Goal: Information Seeking & Learning: Learn about a topic

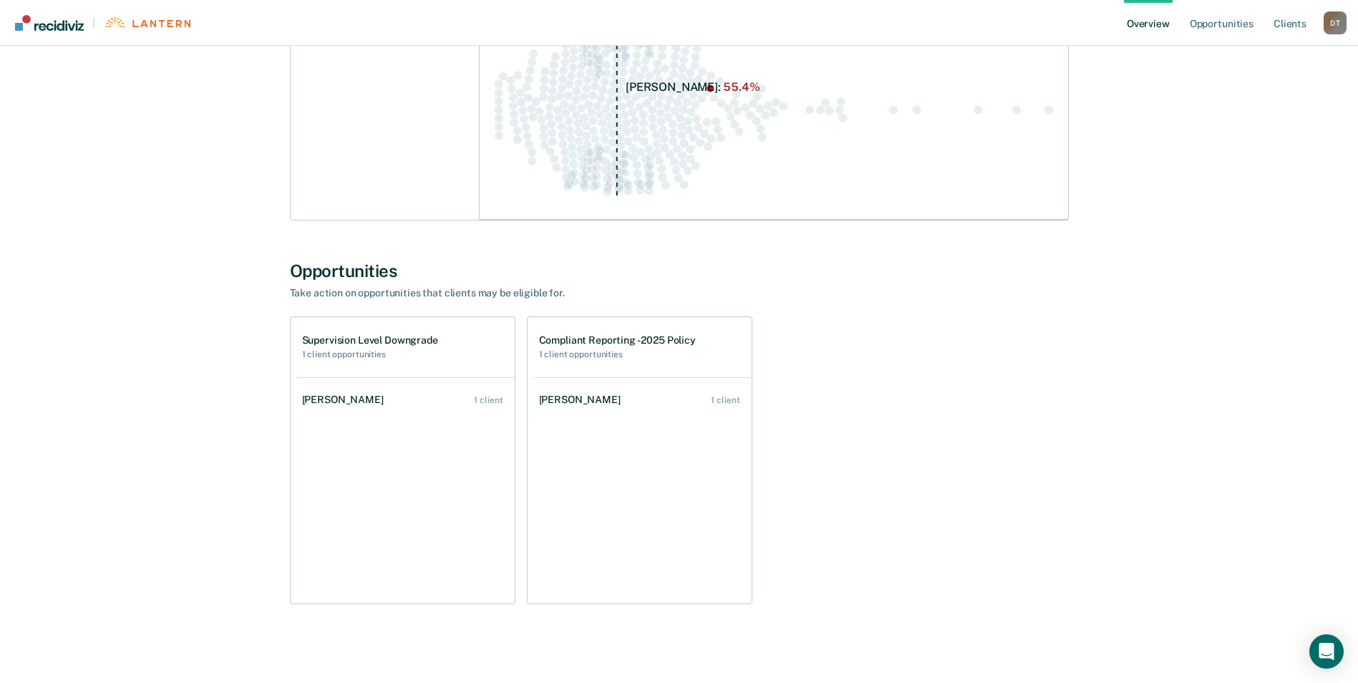
scroll to position [293, 0]
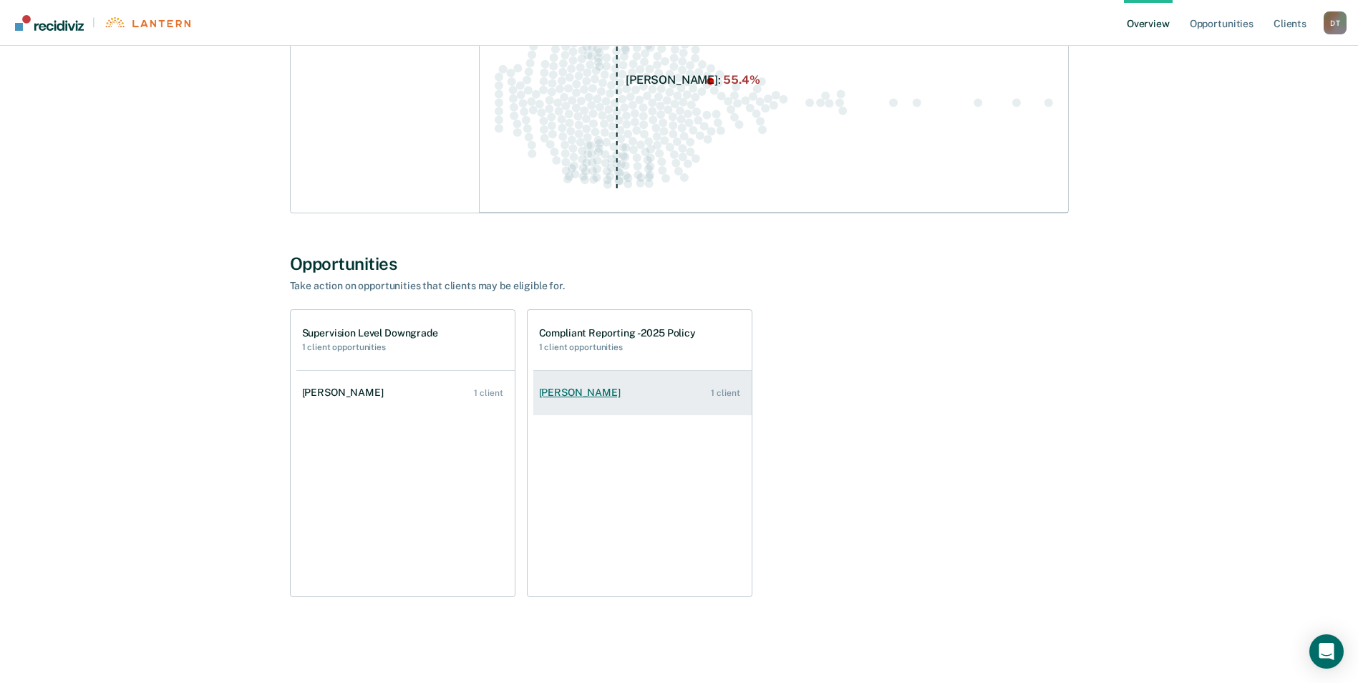
click at [596, 391] on div "[PERSON_NAME]" at bounding box center [582, 392] width 87 height 12
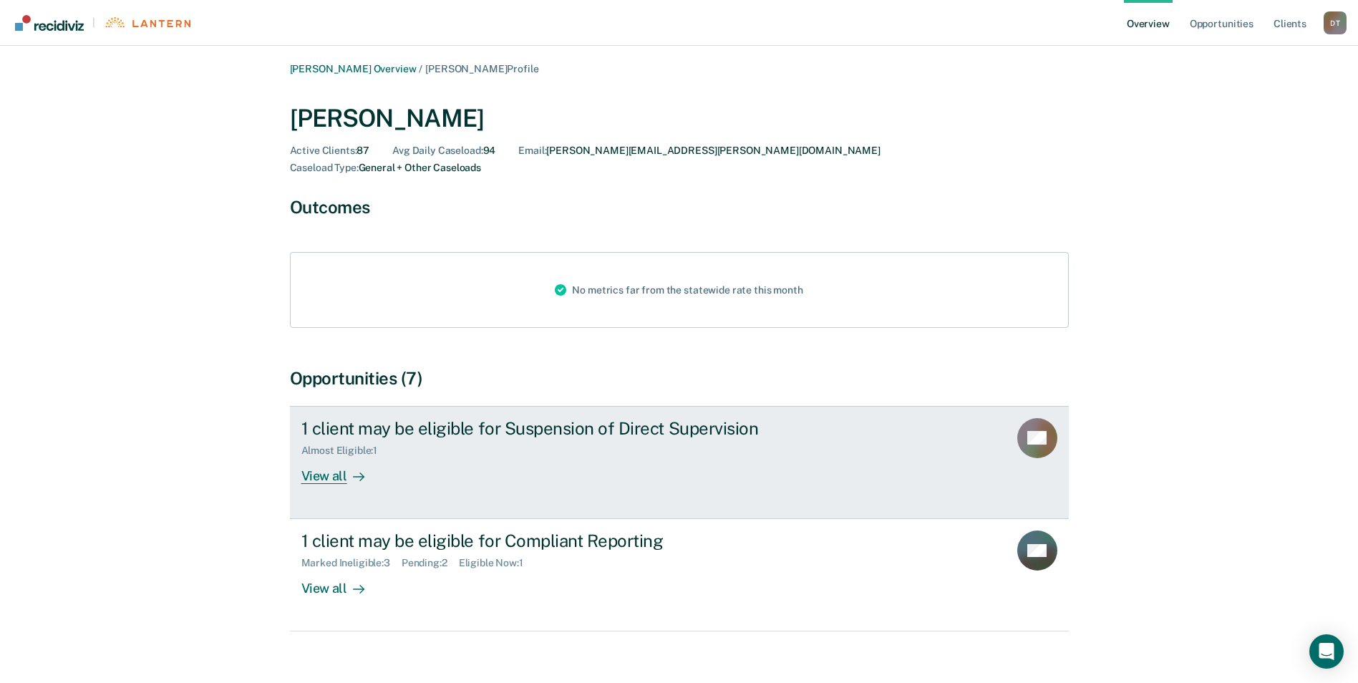
scroll to position [5, 0]
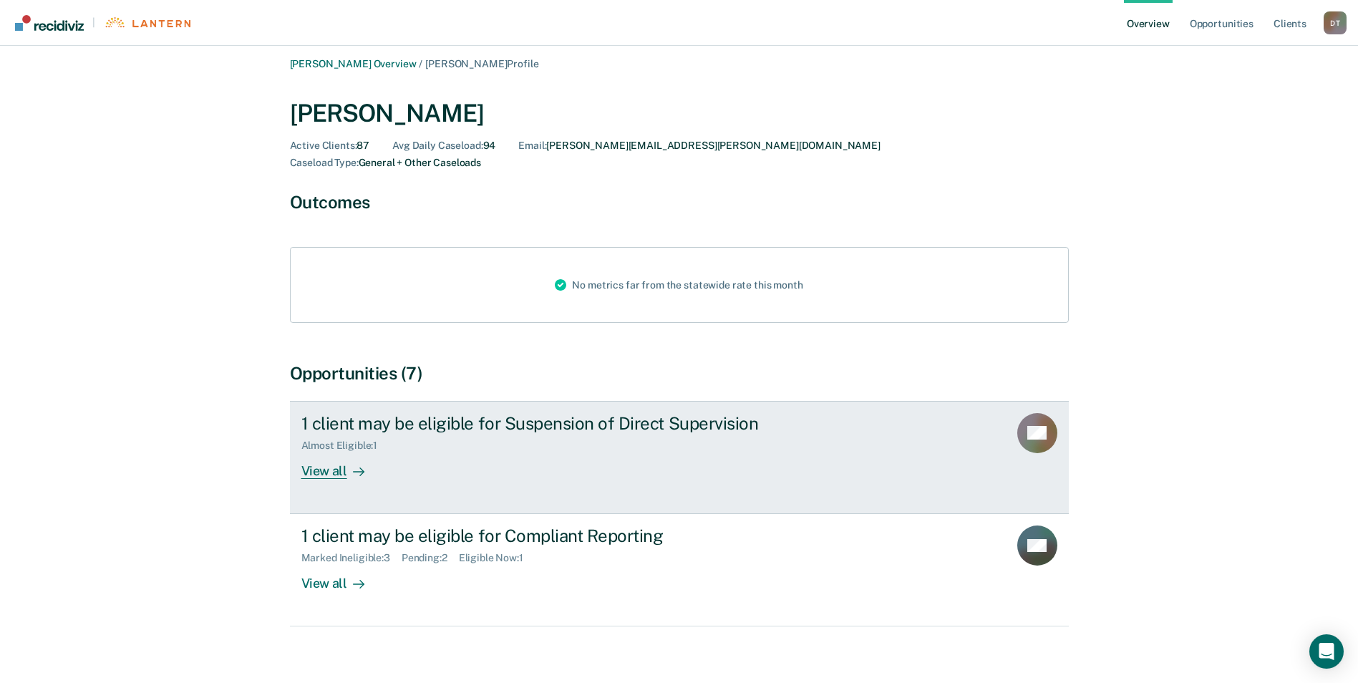
click at [340, 457] on div "View all" at bounding box center [341, 465] width 80 height 28
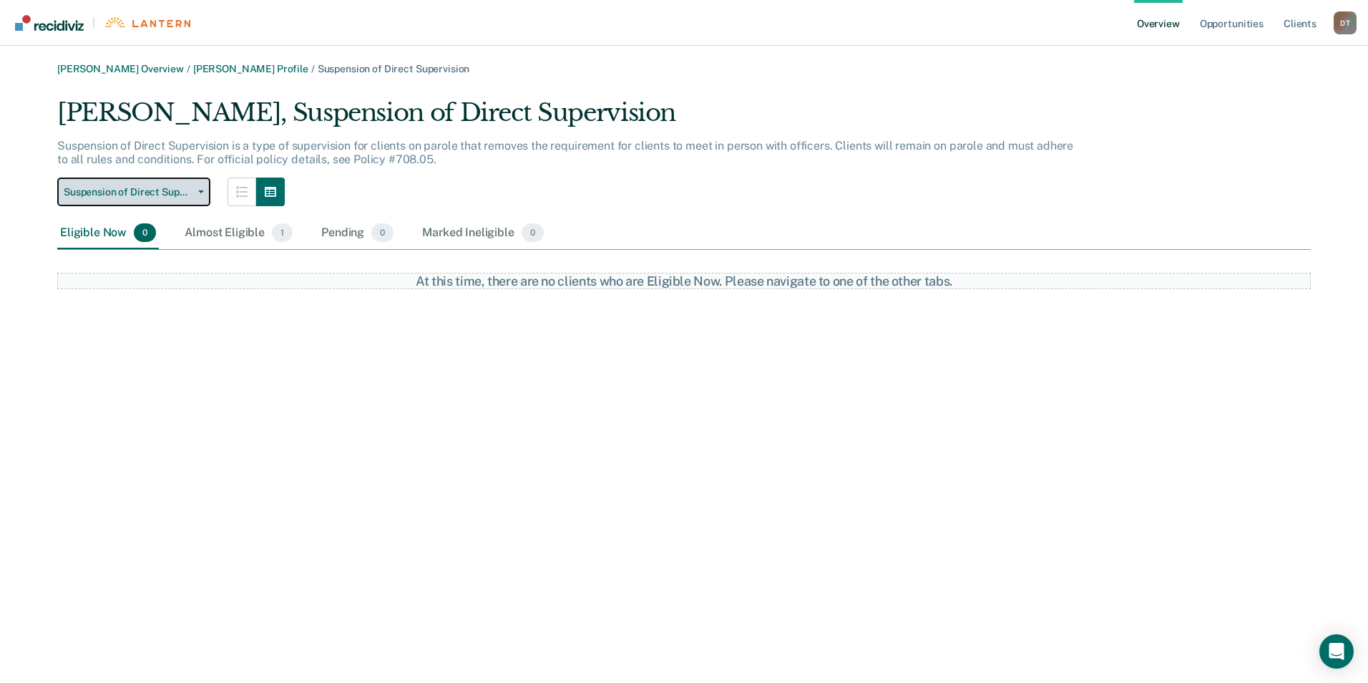
click at [202, 193] on button "Suspension of Direct Supervision" at bounding box center [133, 191] width 153 height 29
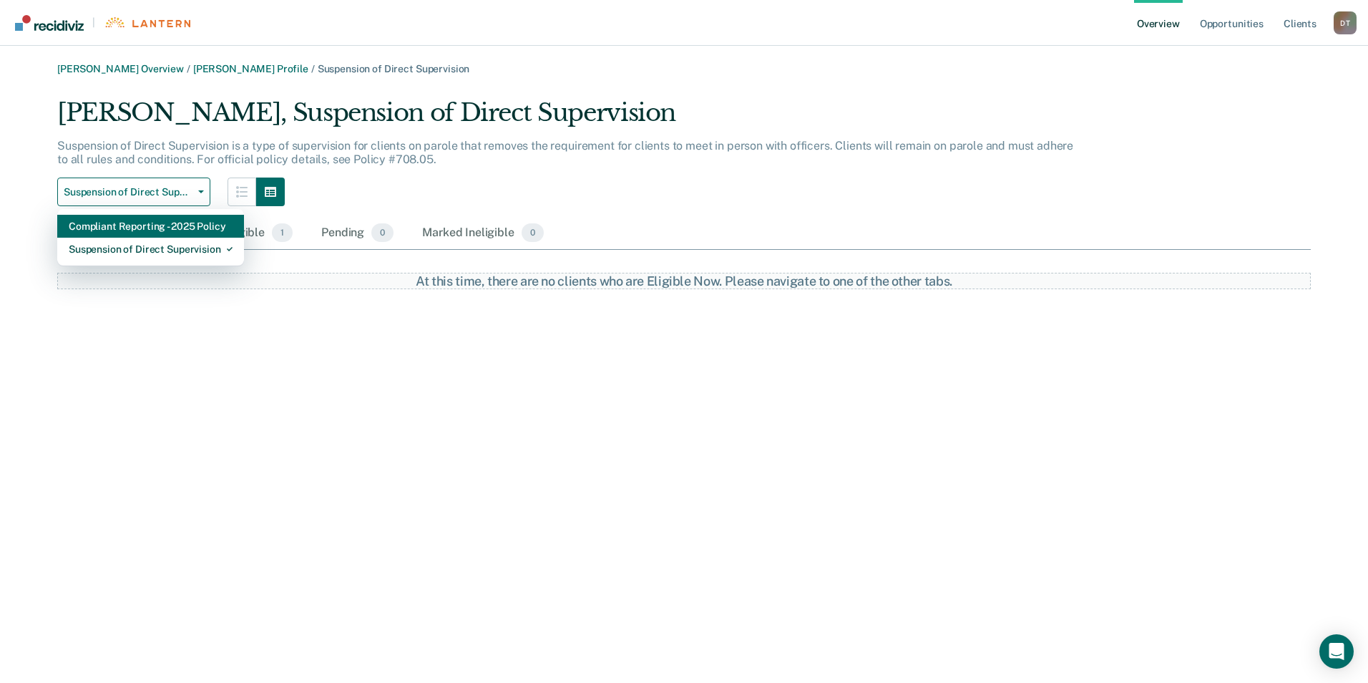
click at [190, 226] on div "Compliant Reporting - 2025 Policy" at bounding box center [151, 226] width 164 height 23
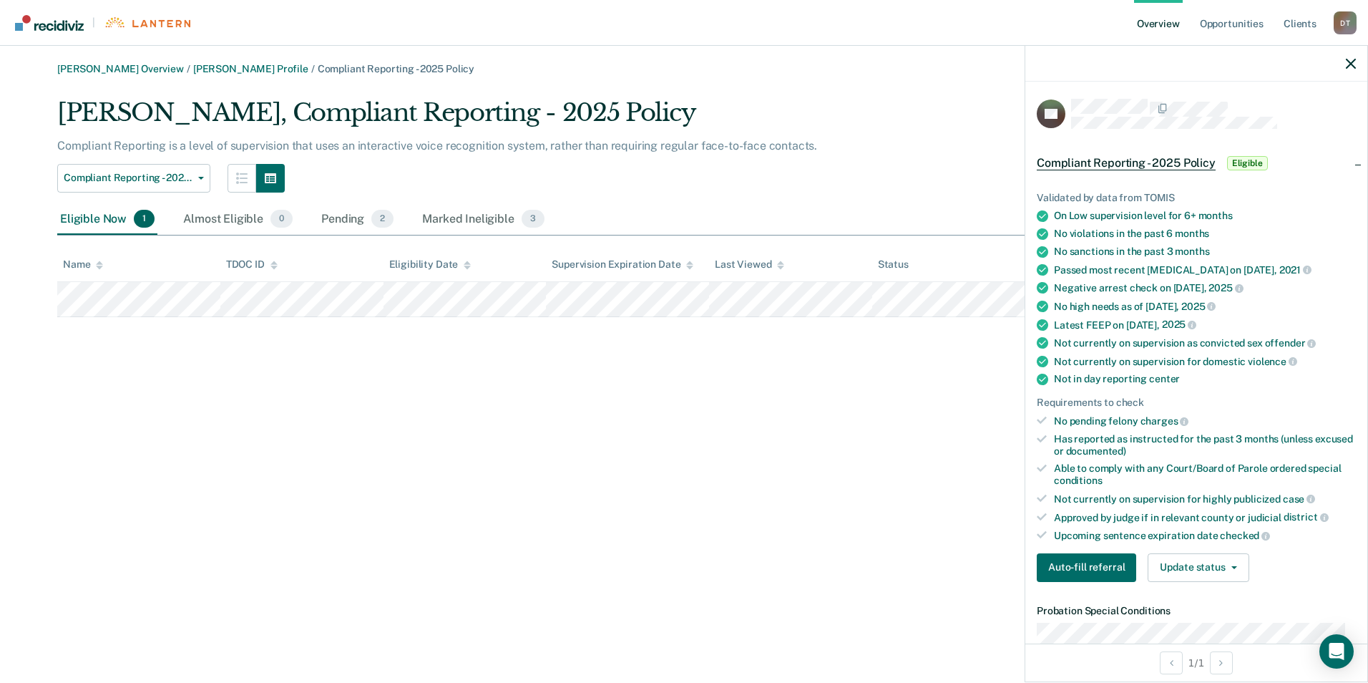
click at [322, 423] on div "[PERSON_NAME] Overview / [PERSON_NAME] Profile / Compliant Reporting - 2025 Pol…" at bounding box center [684, 350] width 1334 height 574
click at [378, 522] on div "[PERSON_NAME] Overview / [PERSON_NAME] Profile / Compliant Reporting - 2025 Pol…" at bounding box center [684, 350] width 1334 height 574
click at [1351, 59] on icon "button" at bounding box center [1351, 64] width 10 height 10
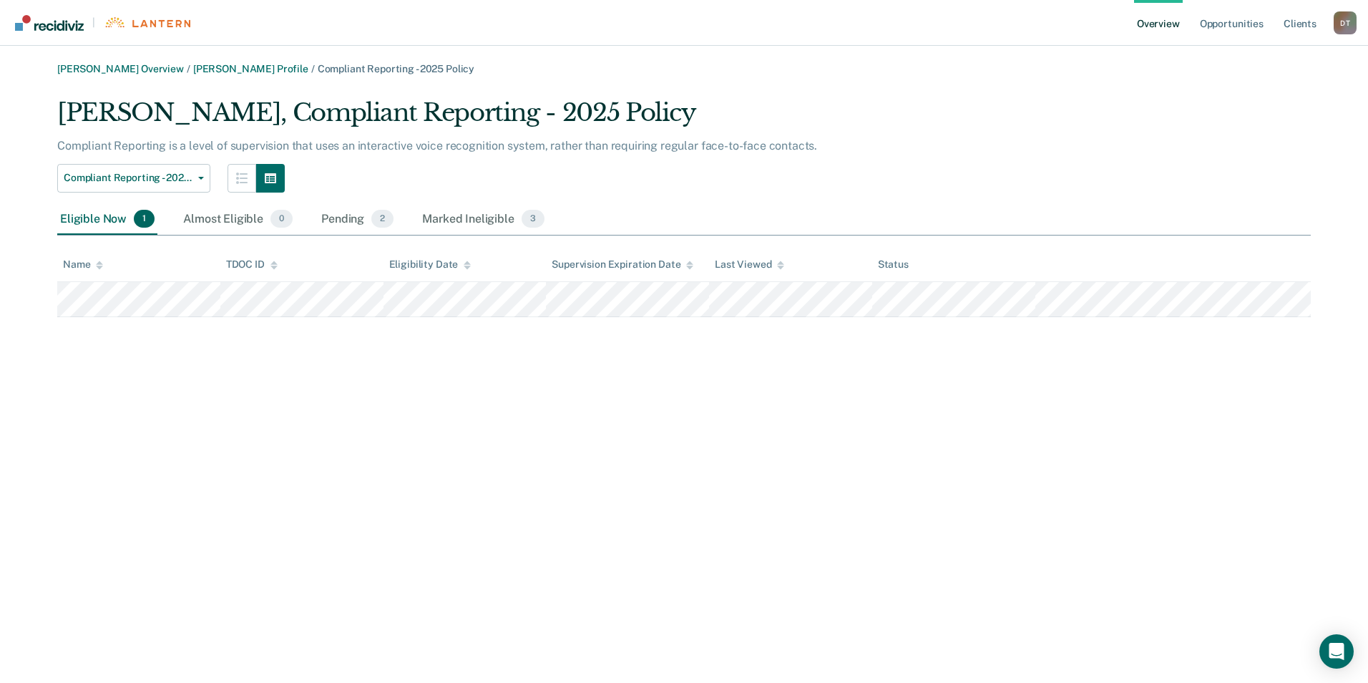
click at [1154, 18] on link "Overview" at bounding box center [1158, 23] width 49 height 46
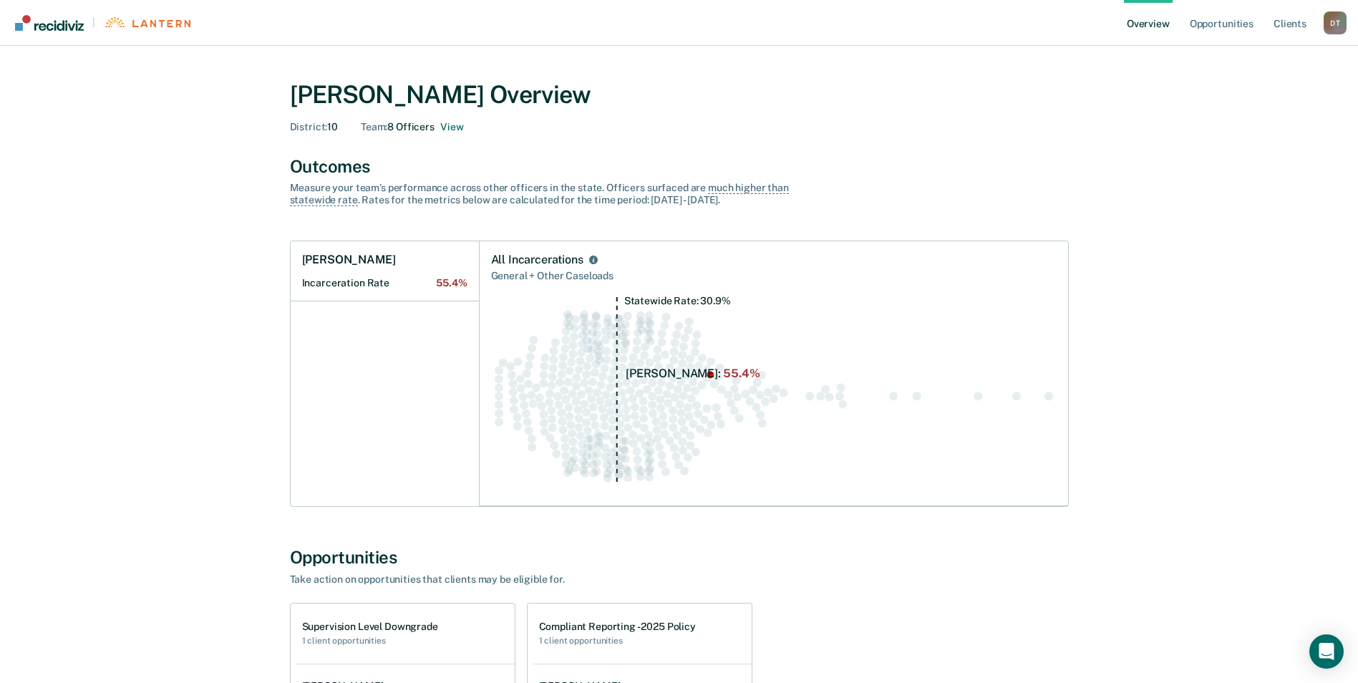
click at [769, 198] on div "Measure your team’s performance across other officer s in the state. Officer s …" at bounding box center [540, 194] width 501 height 24
click at [825, 176] on div "Outcomes" at bounding box center [679, 166] width 779 height 21
click at [228, 401] on div "[PERSON_NAME] Overview District : 10 Team : 8 Officers View Outcomes Measure yo…" at bounding box center [678, 496] width 1323 height 867
click at [235, 401] on div "[PERSON_NAME] Overview District : 10 Team : 8 Officers View Outcomes Measure yo…" at bounding box center [678, 496] width 1323 height 867
drag, startPoint x: 811, startPoint y: 547, endPoint x: 811, endPoint y: 555, distance: 7.9
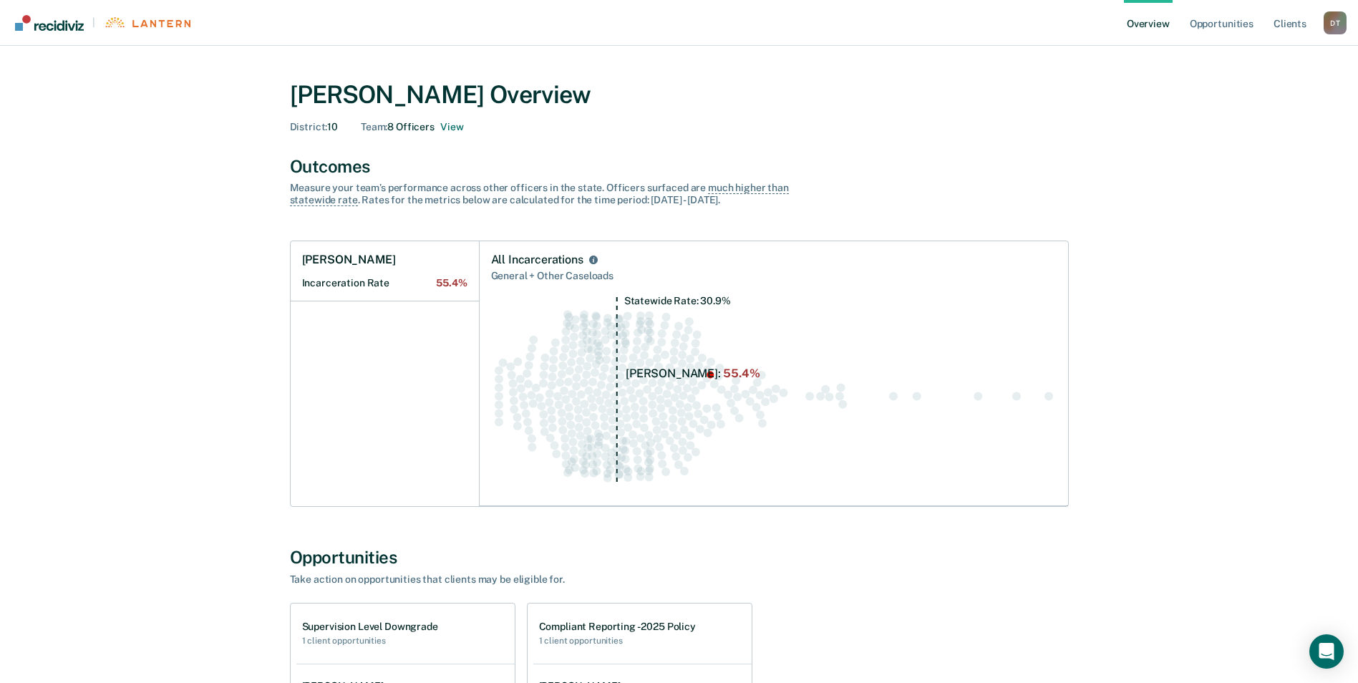
click at [811, 554] on div "Opportunities" at bounding box center [679, 557] width 779 height 21
click at [892, 517] on div "[PERSON_NAME] Overview District : 10 Team : 8 Officers View Outcomes Measure yo…" at bounding box center [679, 496] width 859 height 867
click at [1032, 137] on div "[PERSON_NAME] Overview District : 10 Team : 8 Officers View" at bounding box center [679, 104] width 779 height 82
click at [446, 124] on button "View" at bounding box center [451, 127] width 23 height 12
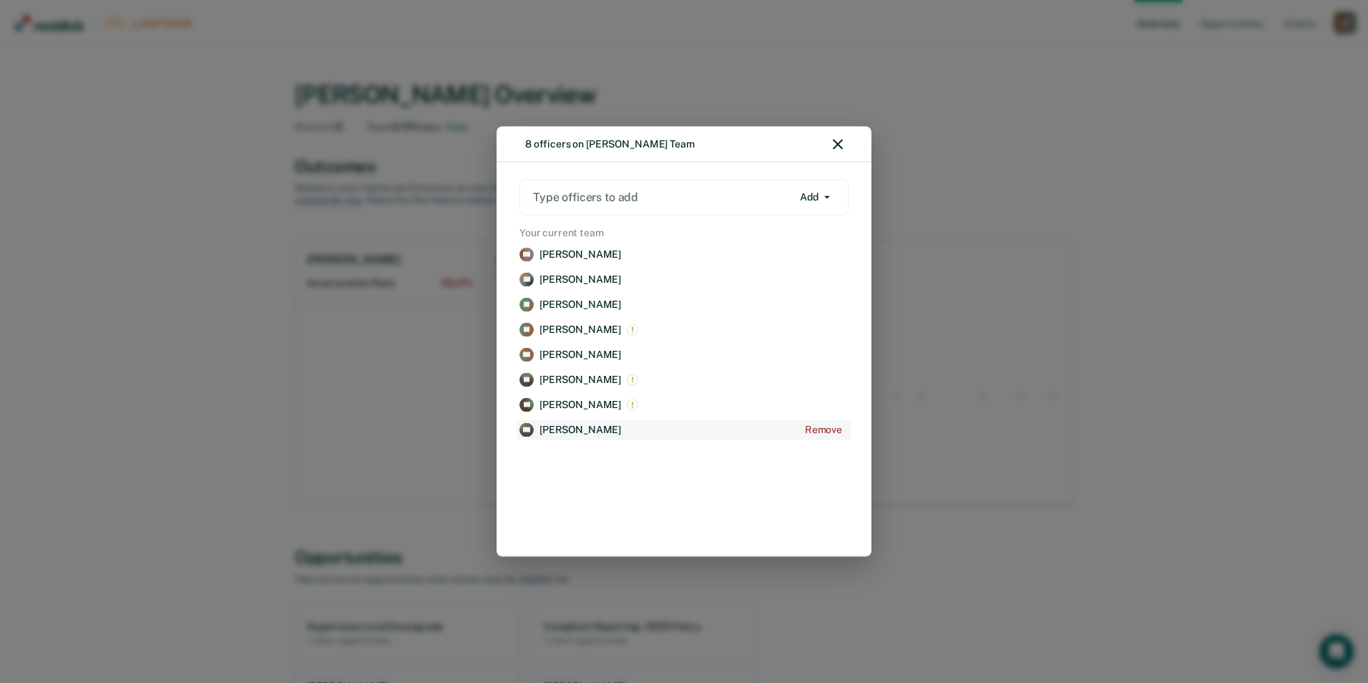
click at [601, 424] on p "[PERSON_NAME]" at bounding box center [581, 430] width 82 height 12
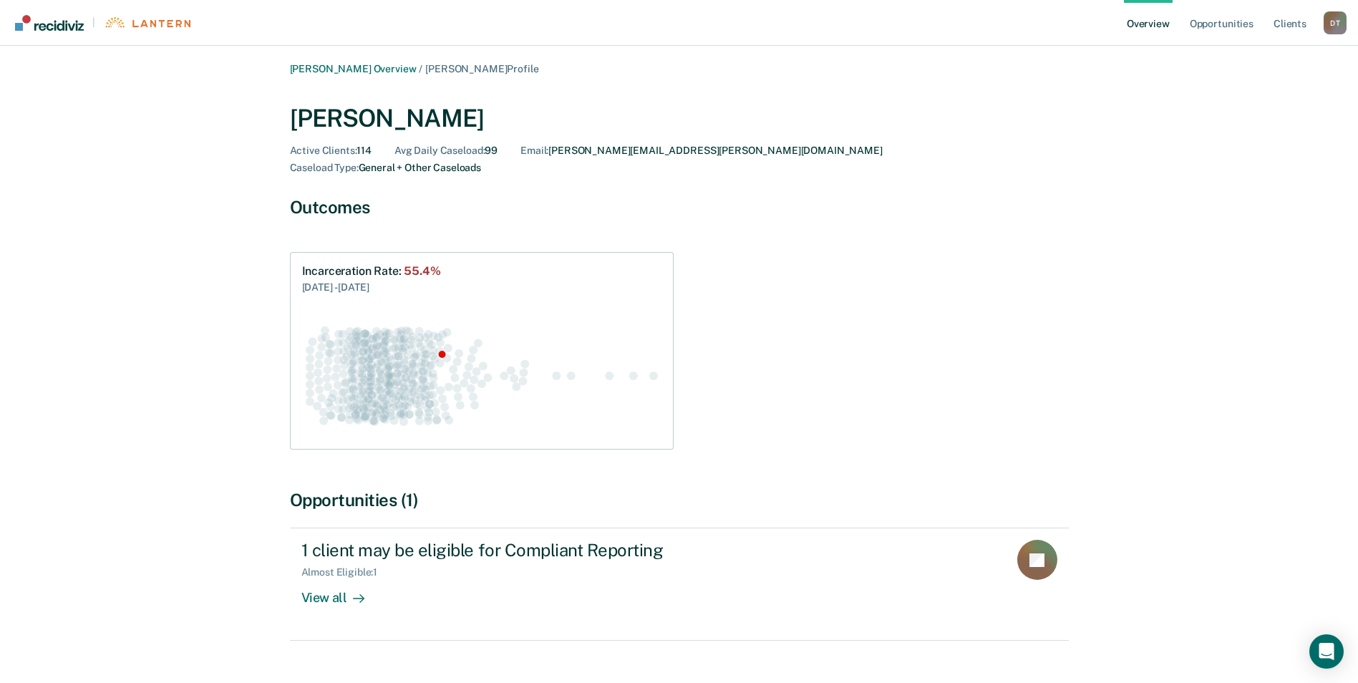
scroll to position [15, 0]
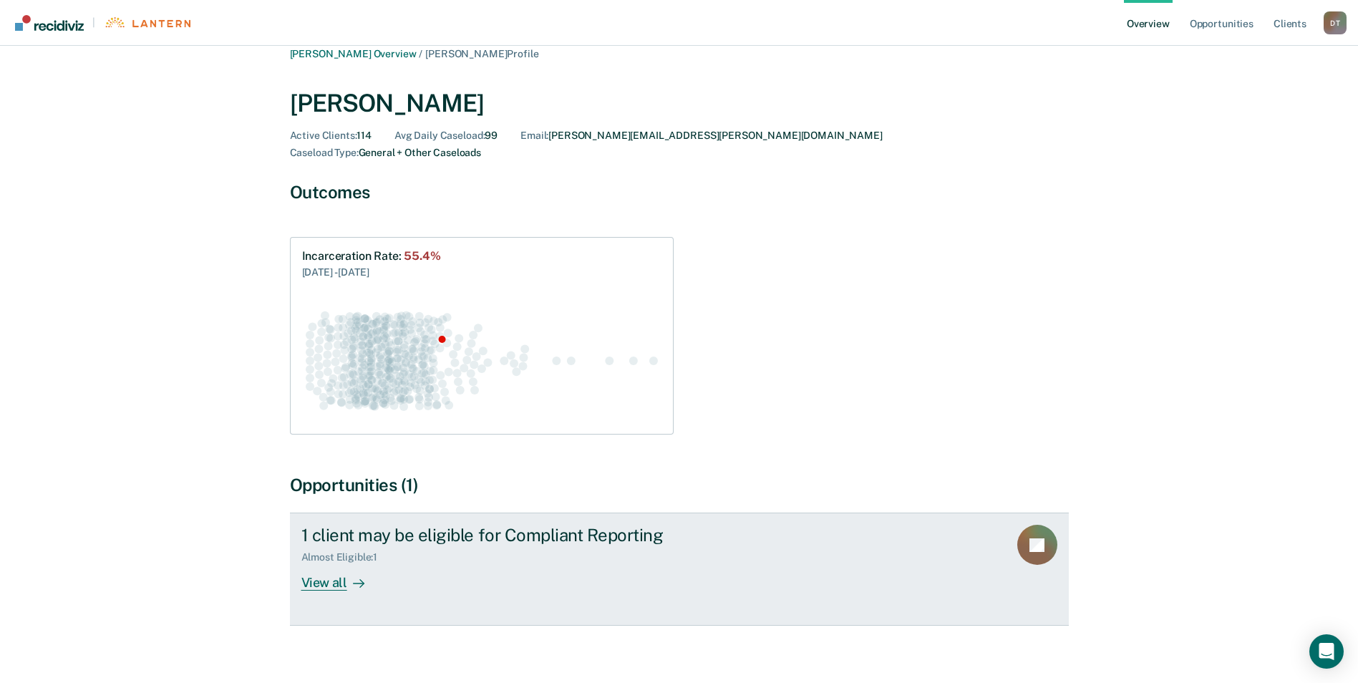
click at [353, 578] on icon at bounding box center [358, 583] width 11 height 11
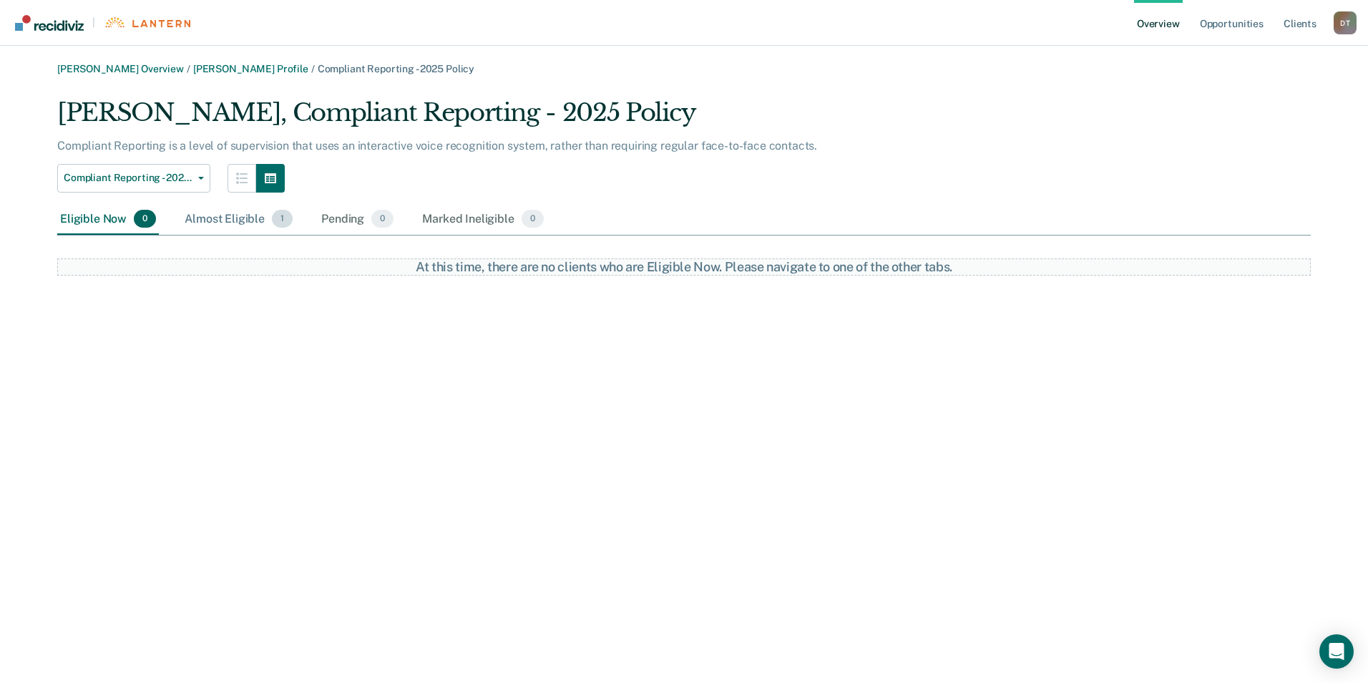
click at [205, 215] on div "Almost Eligible 1" at bounding box center [239, 219] width 114 height 31
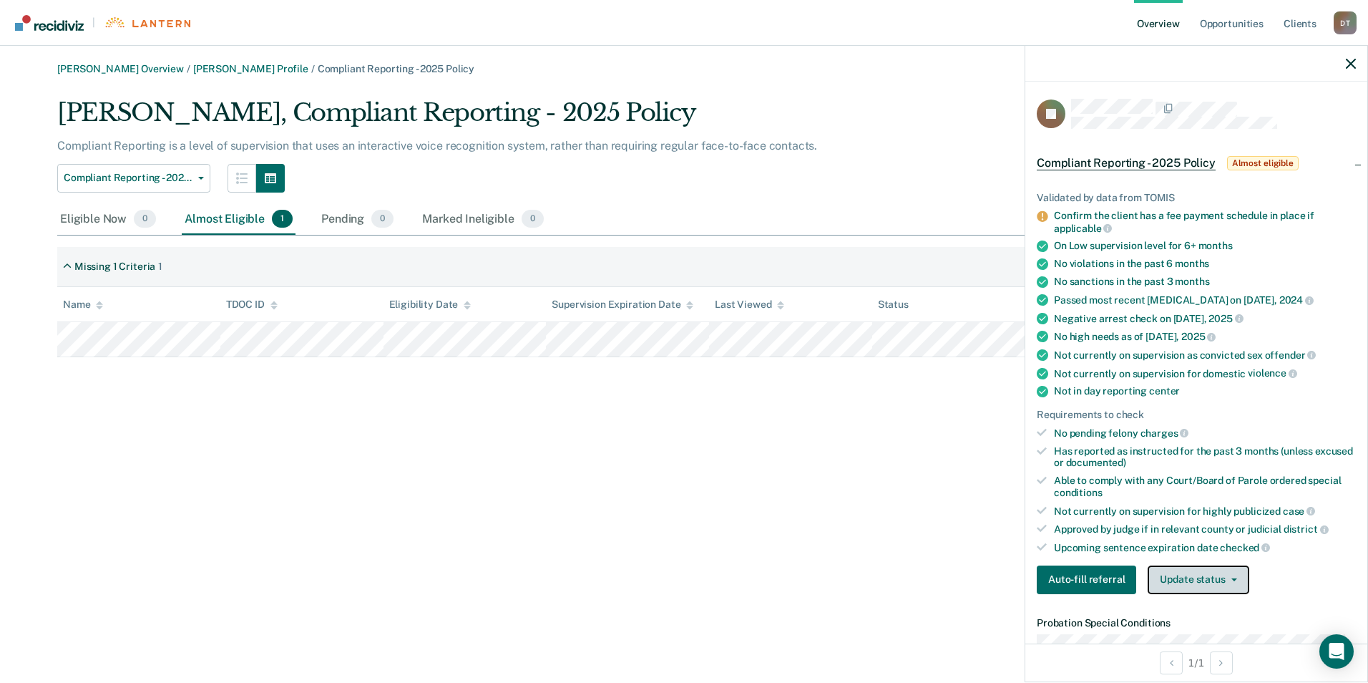
click at [1235, 582] on button "Update status" at bounding box center [1198, 579] width 101 height 29
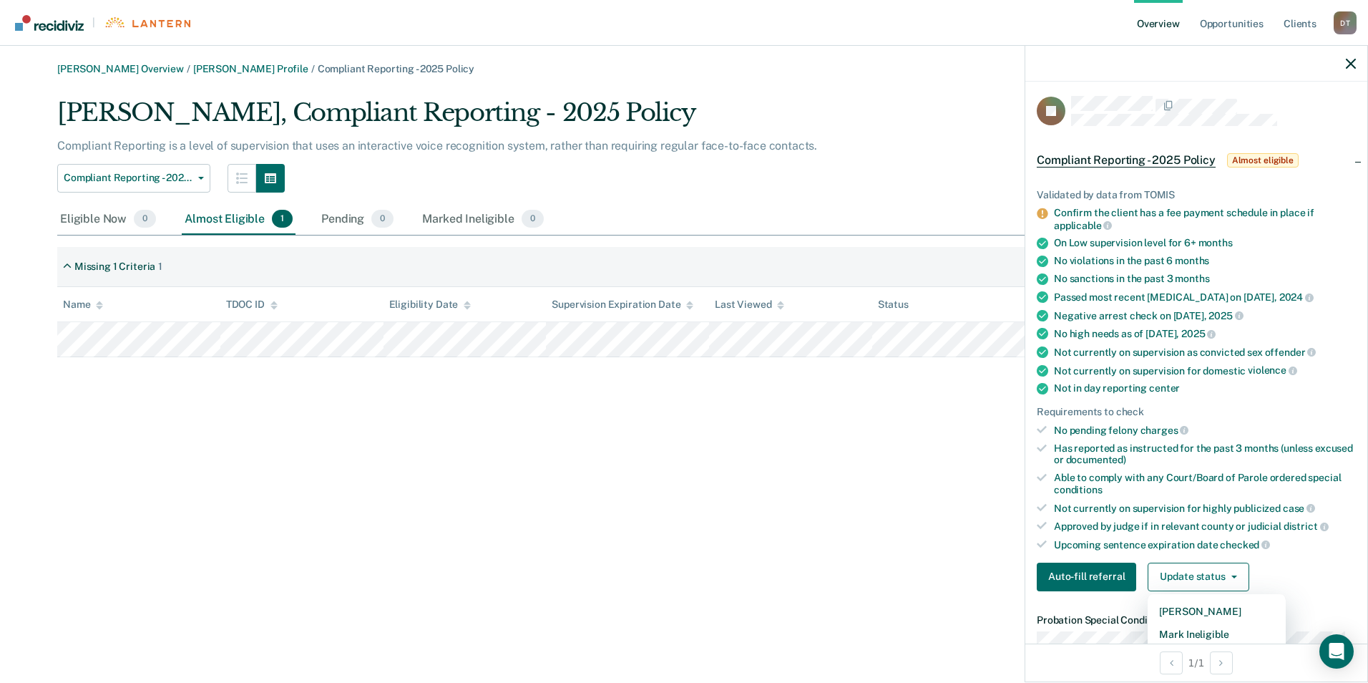
click at [885, 549] on div "[PERSON_NAME] Overview / [PERSON_NAME] Profile / Compliant Reporting - 2025 Pol…" at bounding box center [684, 350] width 1334 height 574
click at [1350, 59] on icon "button" at bounding box center [1351, 64] width 10 height 10
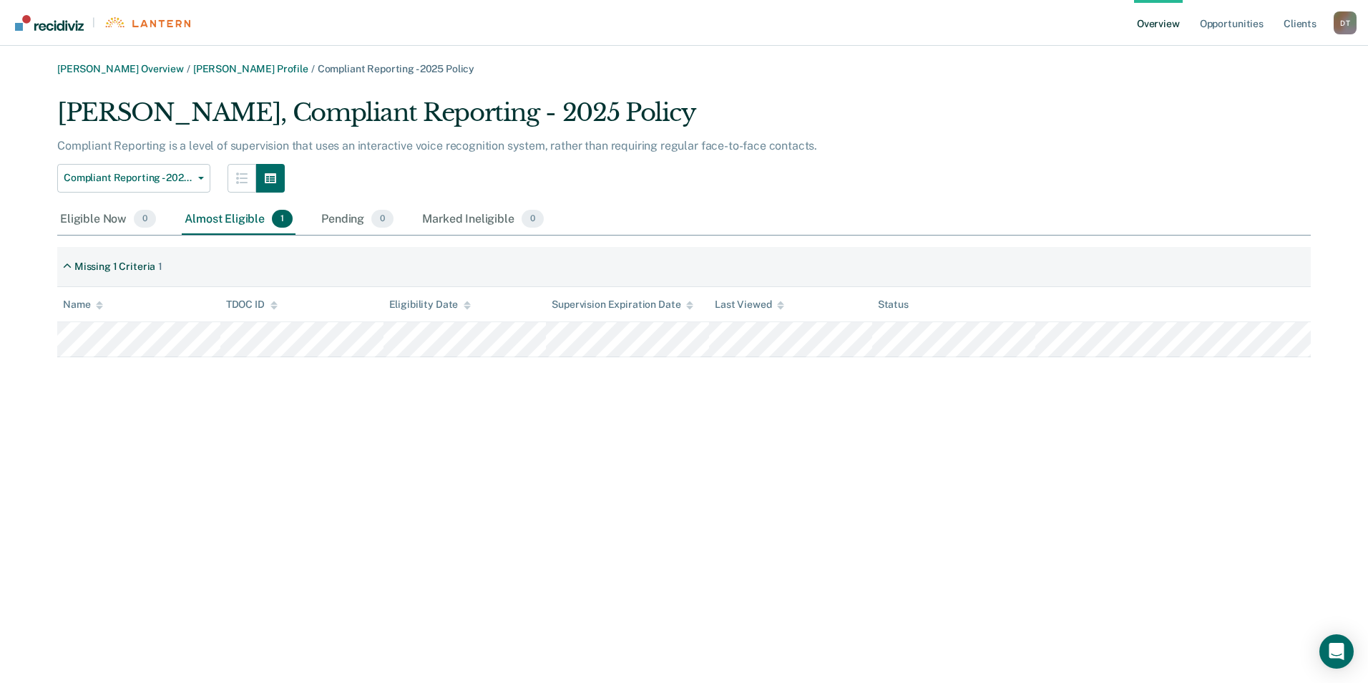
click at [518, 148] on p "Compliant Reporting is a level of supervision that uses an interactive voice re…" at bounding box center [437, 146] width 760 height 14
click at [236, 177] on icon "button" at bounding box center [241, 177] width 11 height 11
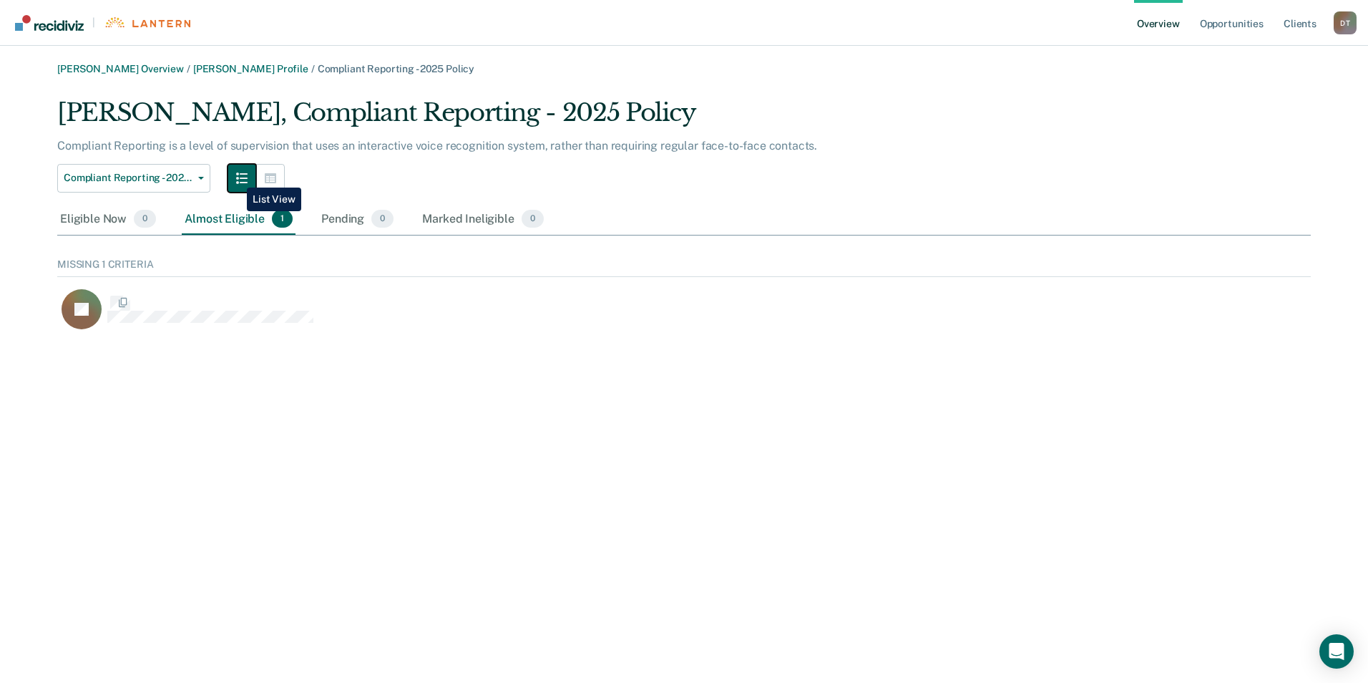
scroll to position [88, 1243]
click at [268, 180] on icon "button" at bounding box center [270, 178] width 11 height 10
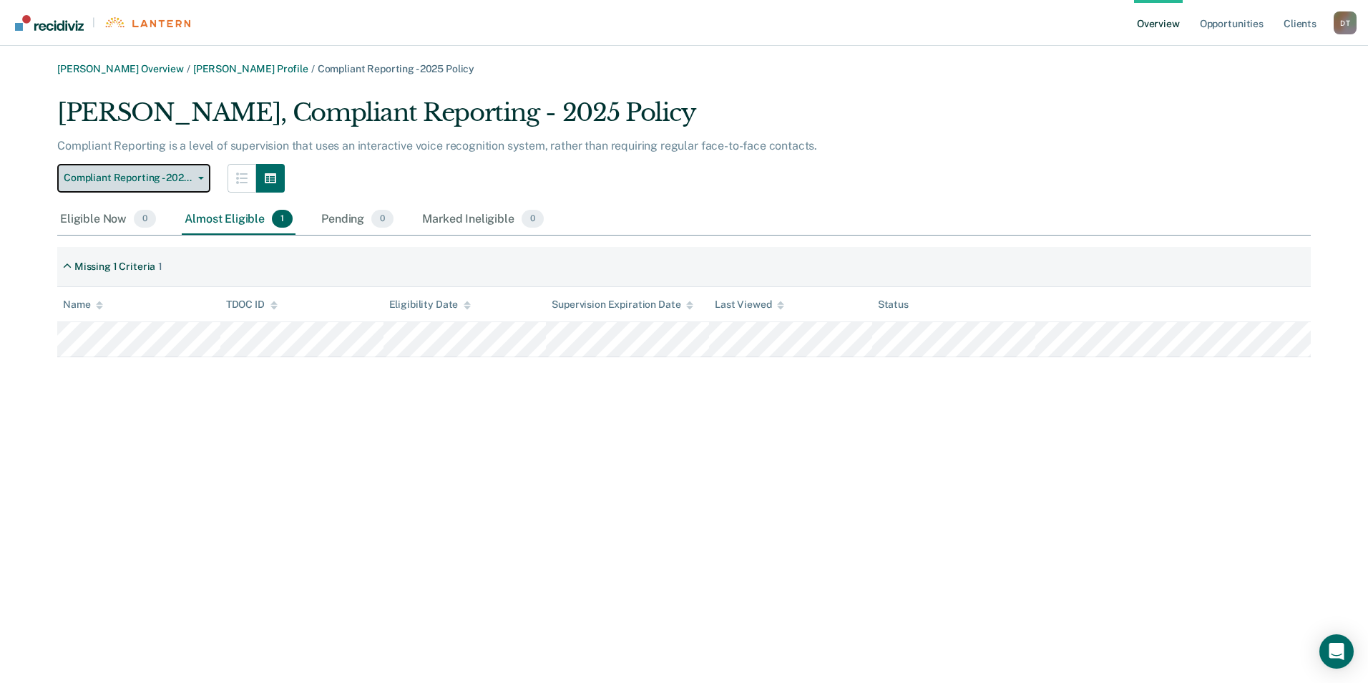
click at [200, 175] on button "Compliant Reporting - 2025 Policy" at bounding box center [133, 178] width 153 height 29
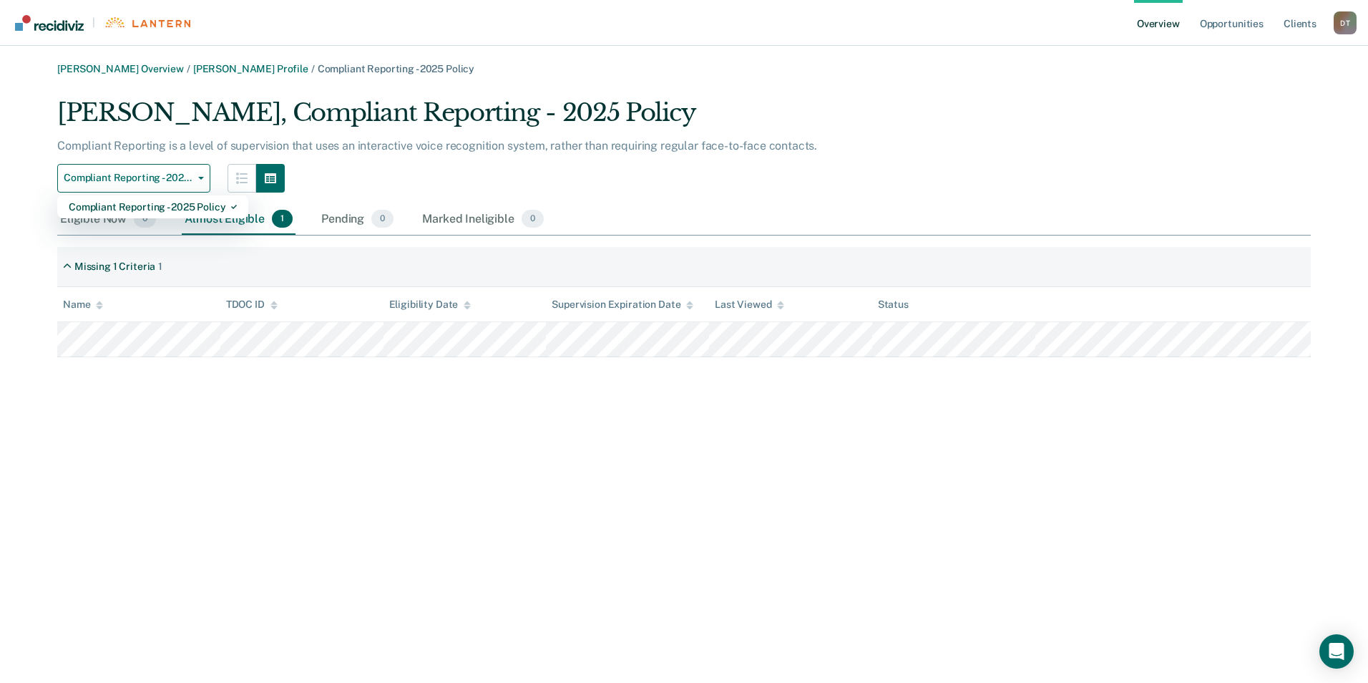
click at [259, 487] on div "[PERSON_NAME] Overview / [PERSON_NAME] Profile / Compliant Reporting - 2025 Pol…" at bounding box center [684, 350] width 1334 height 574
click at [104, 212] on div "Eligible Now 0" at bounding box center [108, 219] width 102 height 31
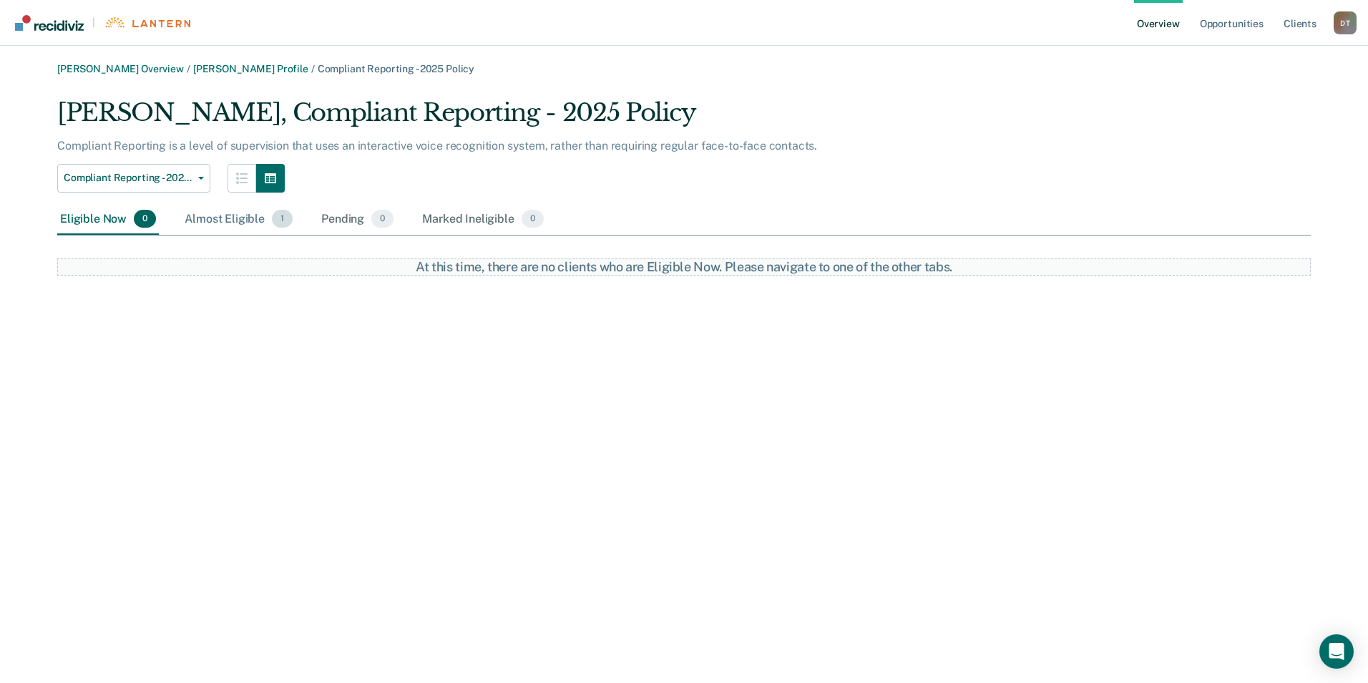
click at [205, 214] on div "Almost Eligible 1" at bounding box center [239, 219] width 114 height 31
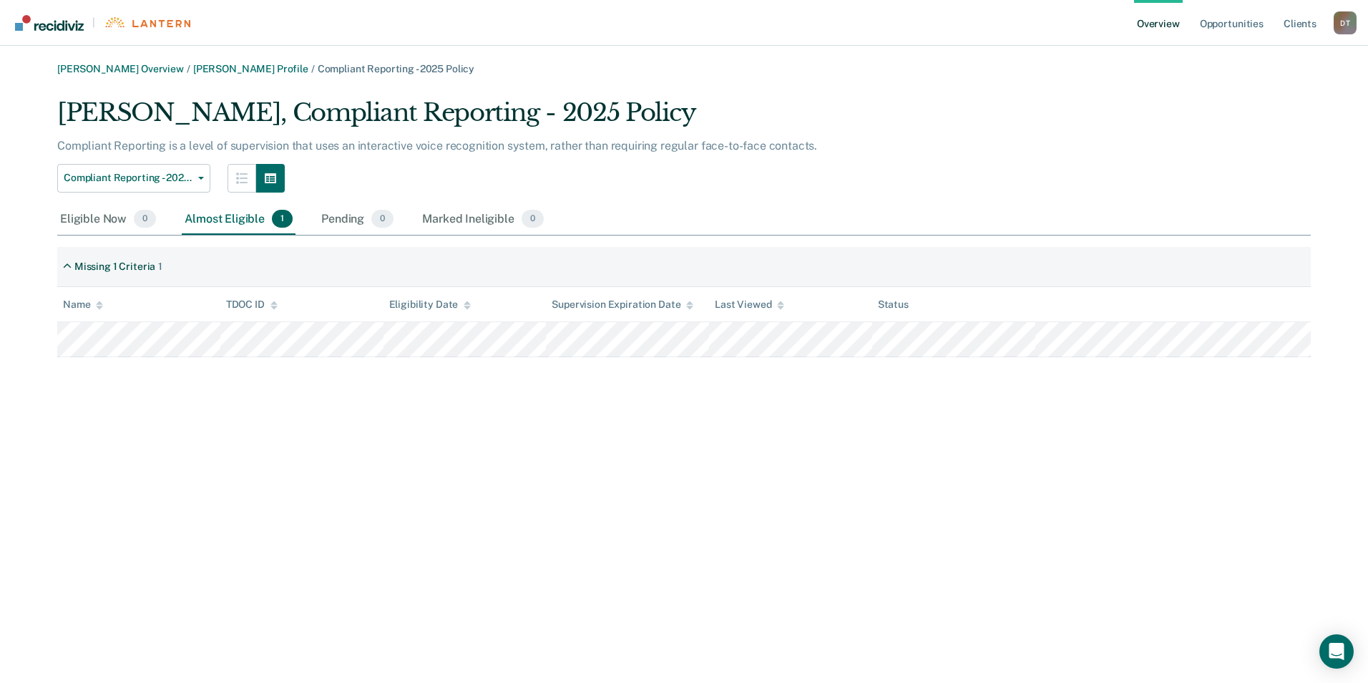
click at [716, 155] on div "Compliant Reporting is a level of supervision that uses an interactive voice re…" at bounding box center [570, 151] width 1026 height 25
click at [812, 168] on div "Compliant Reporting - 2025 Policy Compliant Reporting - 2025 Policy" at bounding box center [570, 178] width 1026 height 29
click at [818, 172] on div "Compliant Reporting - 2025 Policy Compliant Reporting - 2025 Policy" at bounding box center [570, 178] width 1026 height 29
